Goal: Task Accomplishment & Management: Manage account settings

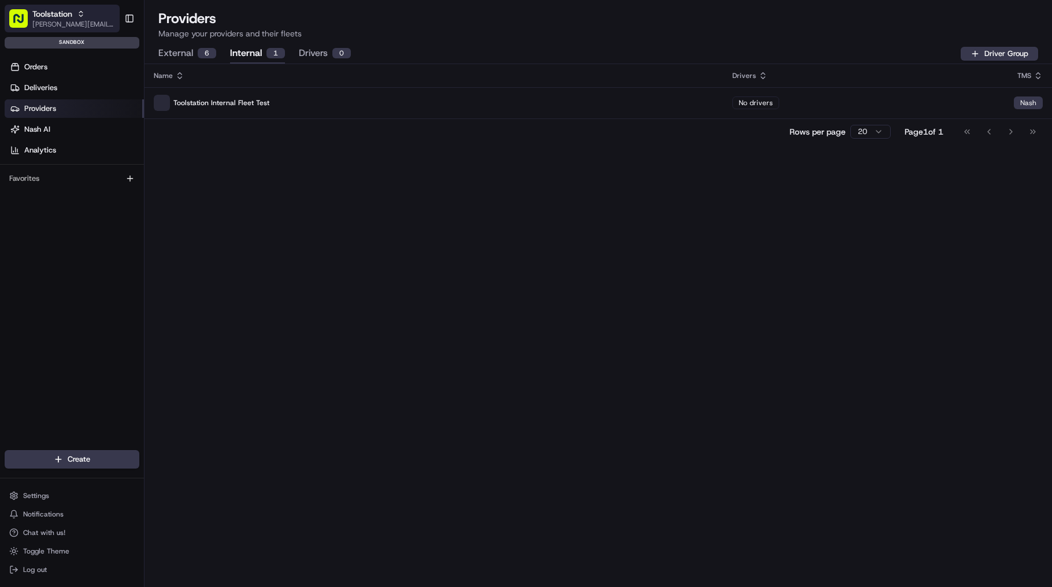
click at [92, 6] on button "Toolstation [PERSON_NAME][EMAIL_ADDRESS][PERSON_NAME][DOMAIN_NAME]" at bounding box center [62, 19] width 115 height 28
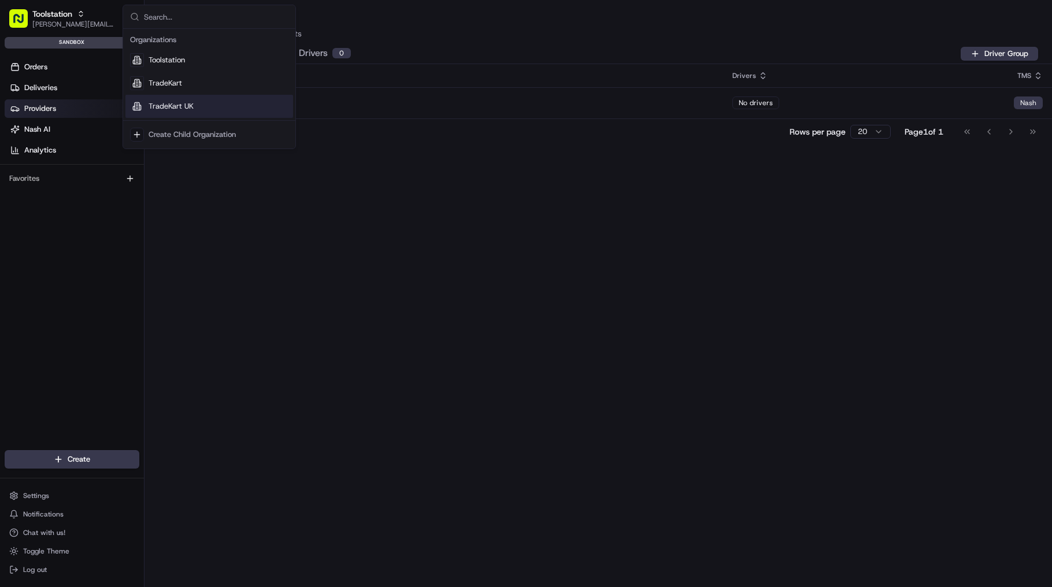
click at [175, 99] on div "TradeKart UK" at bounding box center [209, 106] width 168 height 23
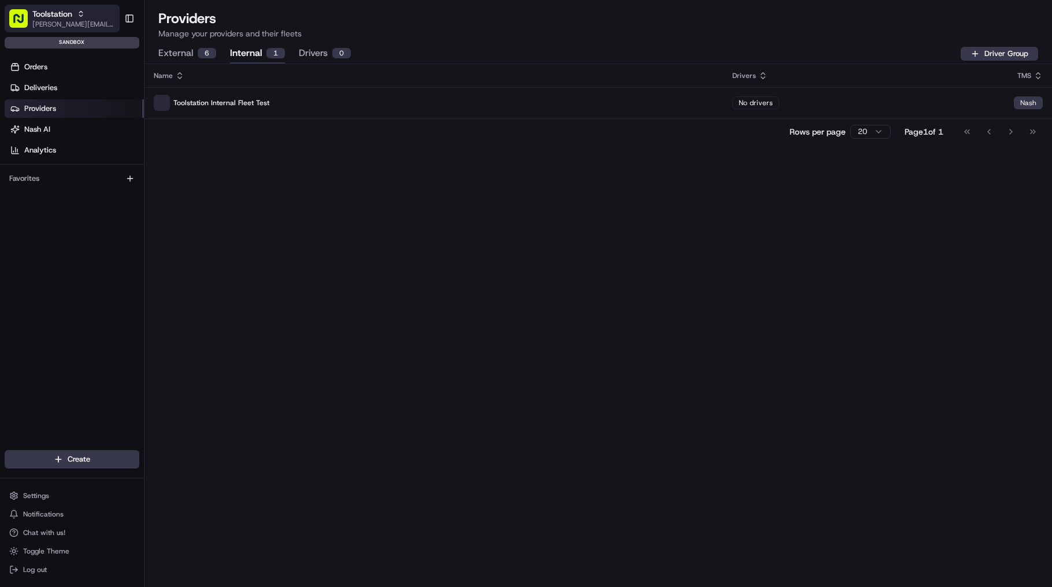
click at [79, 12] on icon "button" at bounding box center [80, 12] width 3 height 2
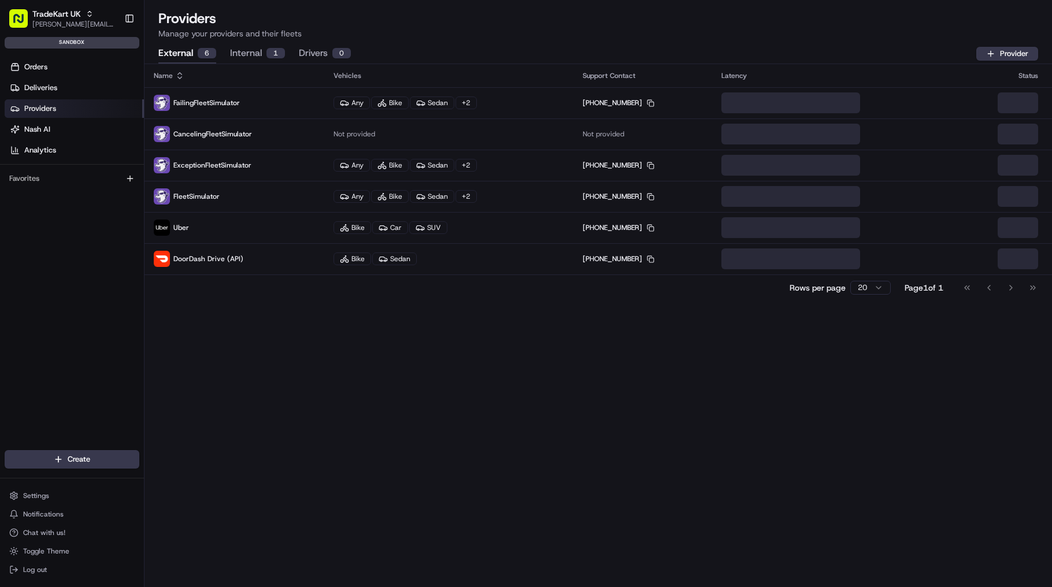
click at [204, 113] on td "FailingFleetSimulator" at bounding box center [234, 102] width 180 height 31
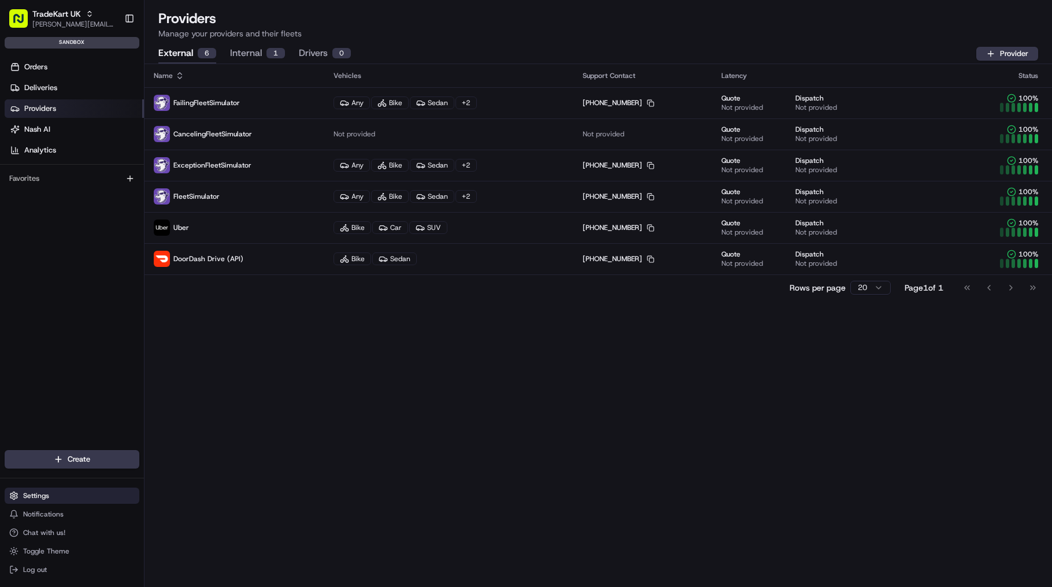
click at [30, 490] on button "Settings" at bounding box center [72, 496] width 135 height 16
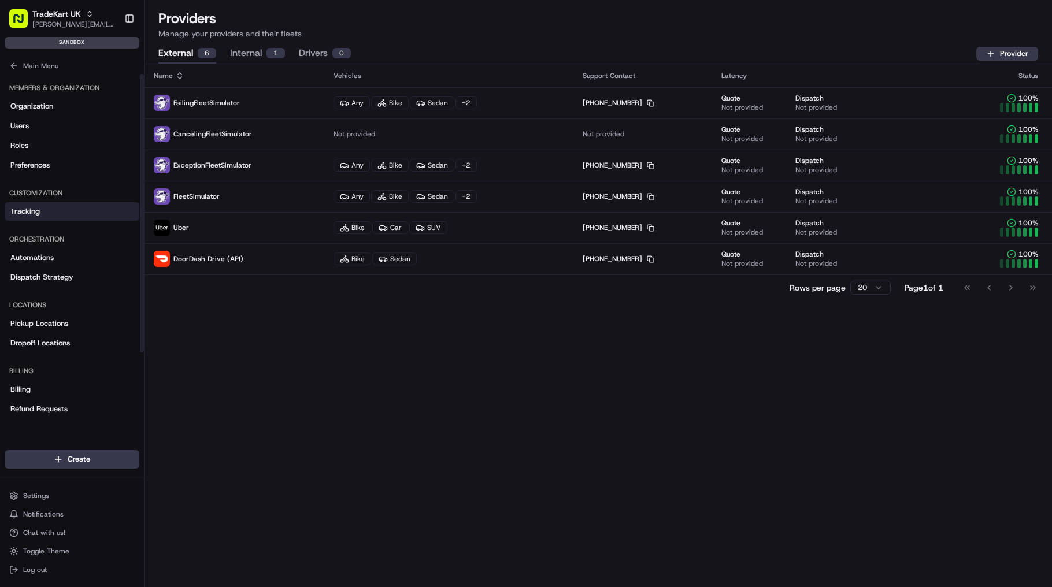
click at [51, 217] on link "Tracking" at bounding box center [72, 211] width 135 height 18
